Goal: Task Accomplishment & Management: Manage account settings

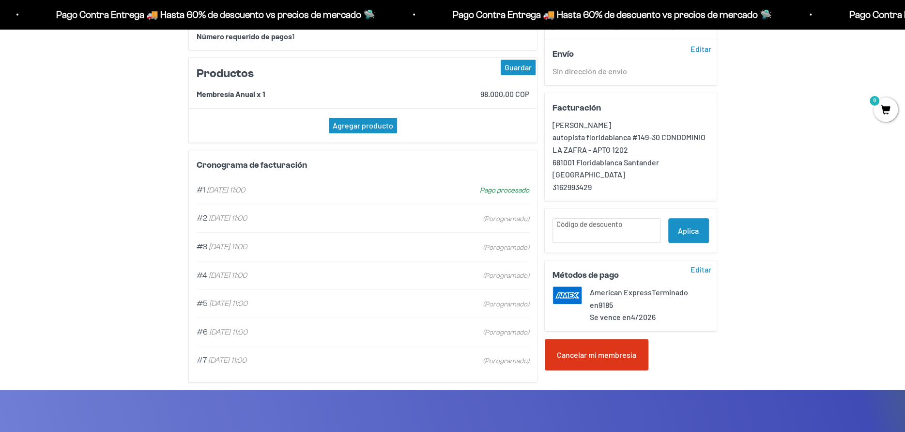
scroll to position [242, 0]
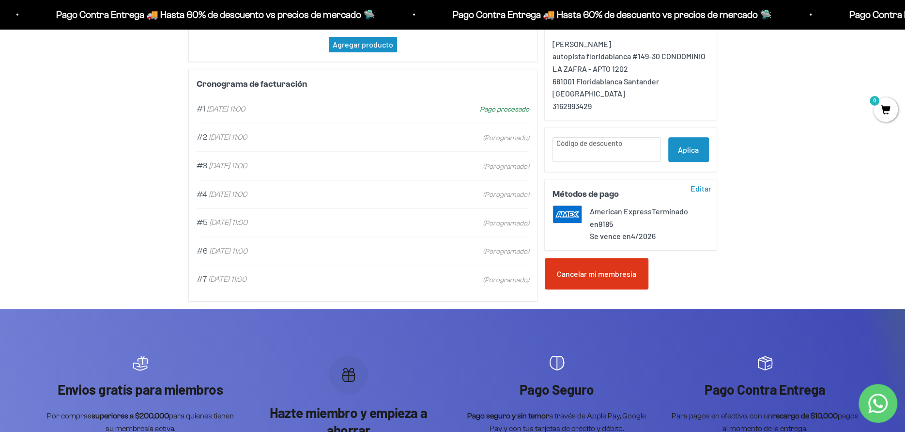
click at [609, 269] on div "Cancelar mi membresía" at bounding box center [597, 274] width 104 height 32
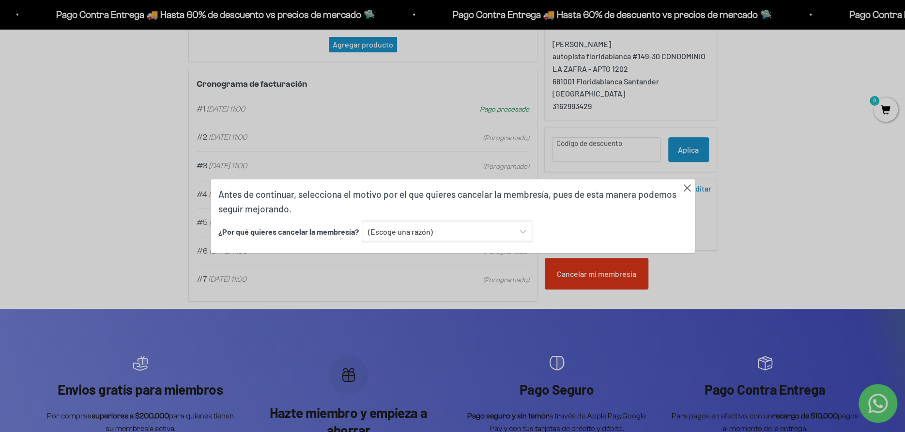
click at [455, 226] on select "(Escoge una razón) Encontré una opción con mejor sabor y variedad Encontré una …" at bounding box center [448, 231] width 170 height 20
select select "Ninguna de las anteriores"
click at [363, 221] on select "(Escoge una razón) Encontré una opción con mejor sabor y variedad Encontré una …" at bounding box center [448, 231] width 170 height 20
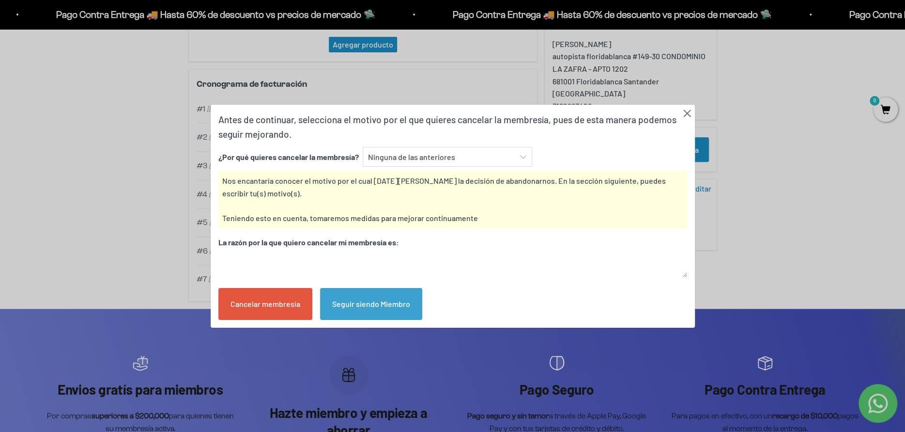
drag, startPoint x: 261, startPoint y: 186, endPoint x: 282, endPoint y: 184, distance: 21.0
click at [262, 186] on div "Nos encantaría conocer el motivo por el cual [DATE][PERSON_NAME] la decisión de…" at bounding box center [452, 198] width 469 height 57
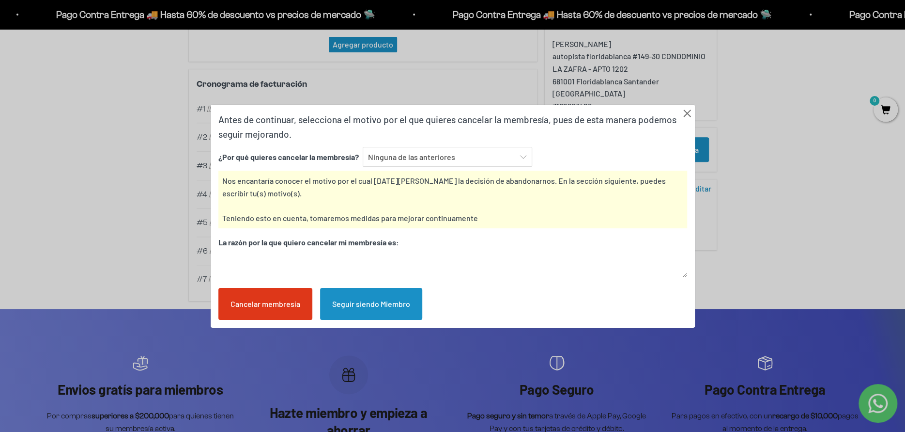
click at [340, 252] on textarea at bounding box center [452, 264] width 469 height 25
click at [344, 256] on textarea at bounding box center [452, 264] width 469 height 25
type textarea "w"
click at [274, 299] on div "Cancelar membresía" at bounding box center [265, 304] width 94 height 32
